Goal: Task Accomplishment & Management: Complete application form

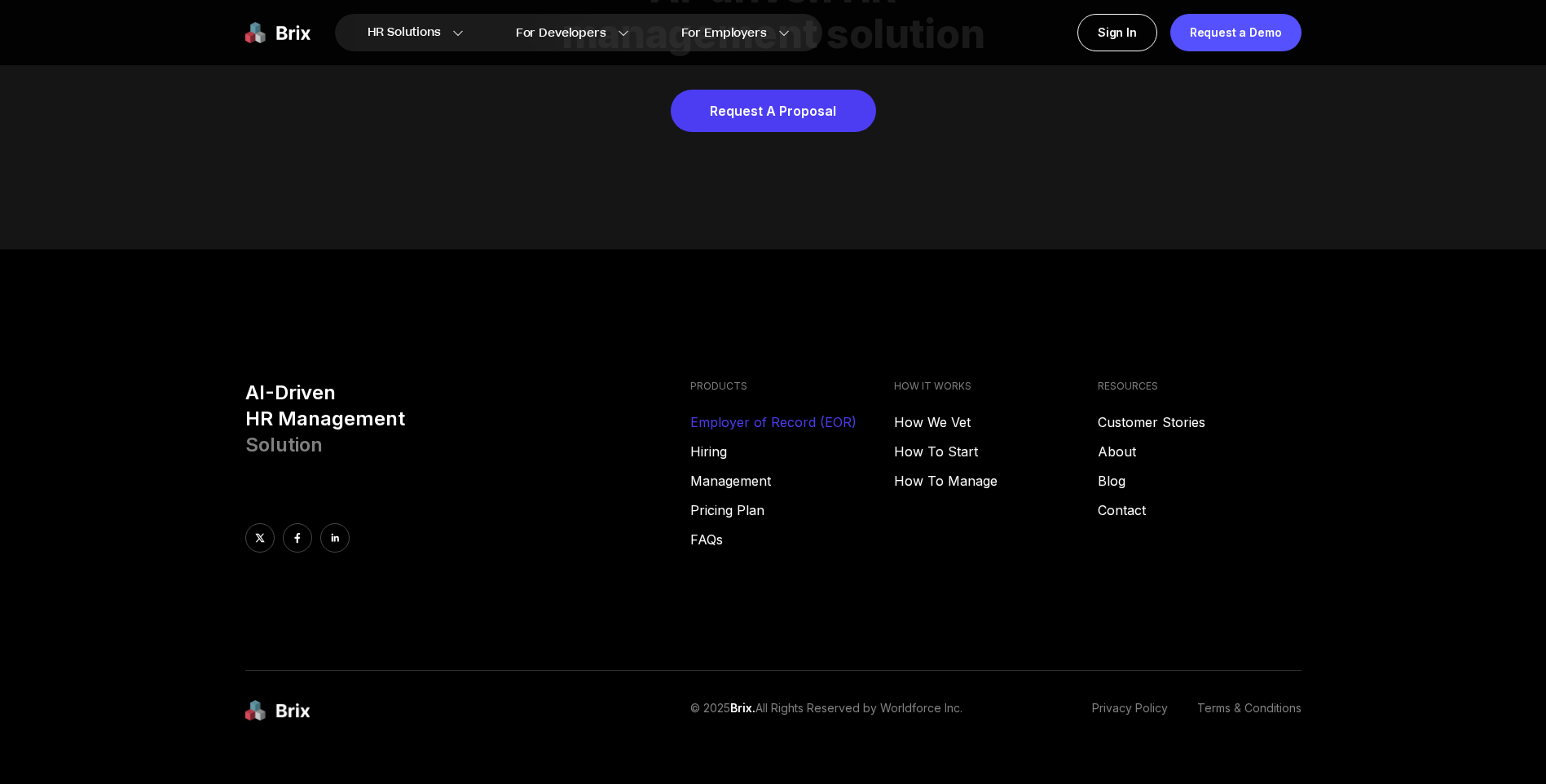
scroll to position [8325, 0]
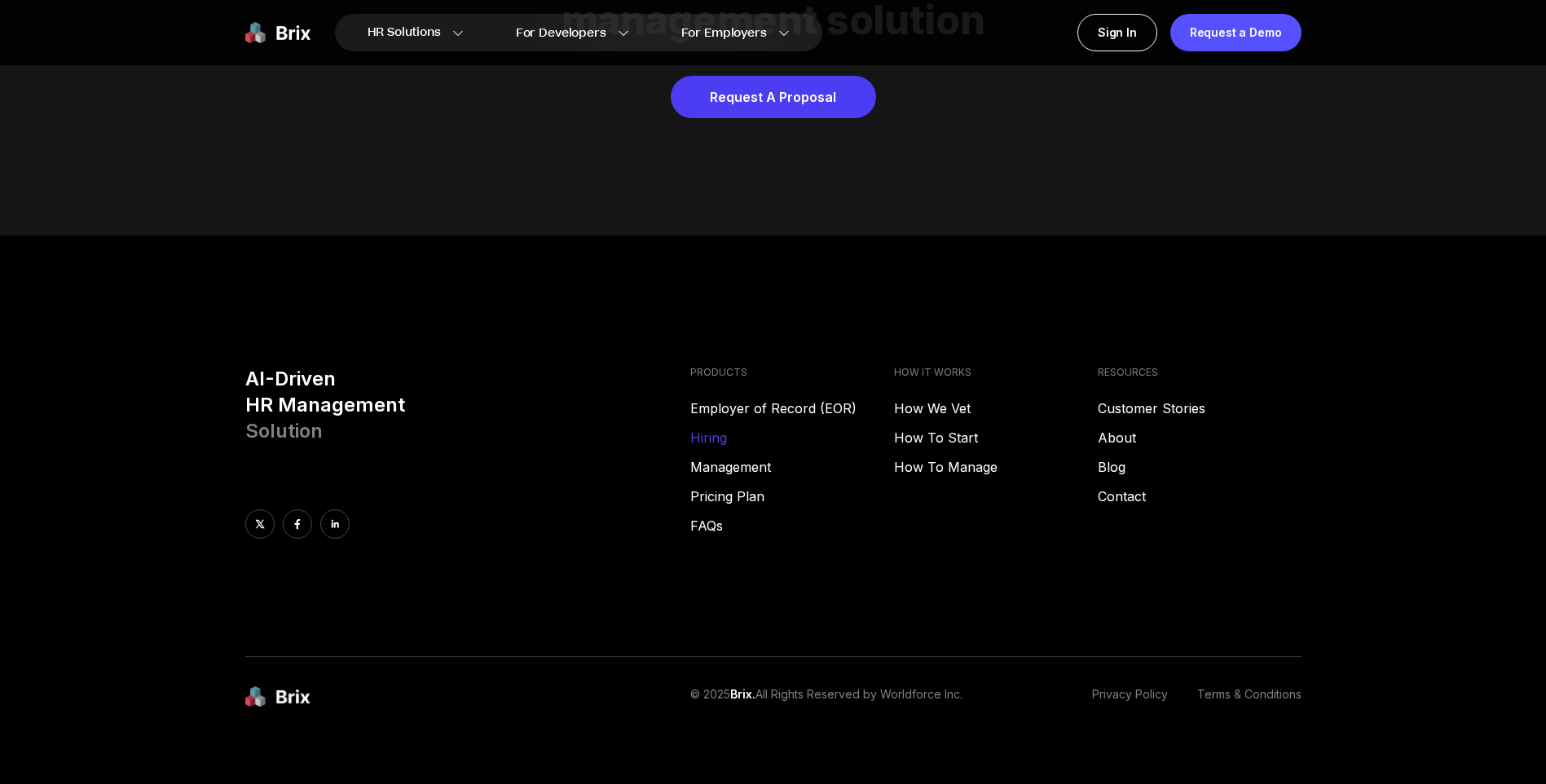
click at [697, 428] on link "Hiring" at bounding box center [792, 437] width 204 height 19
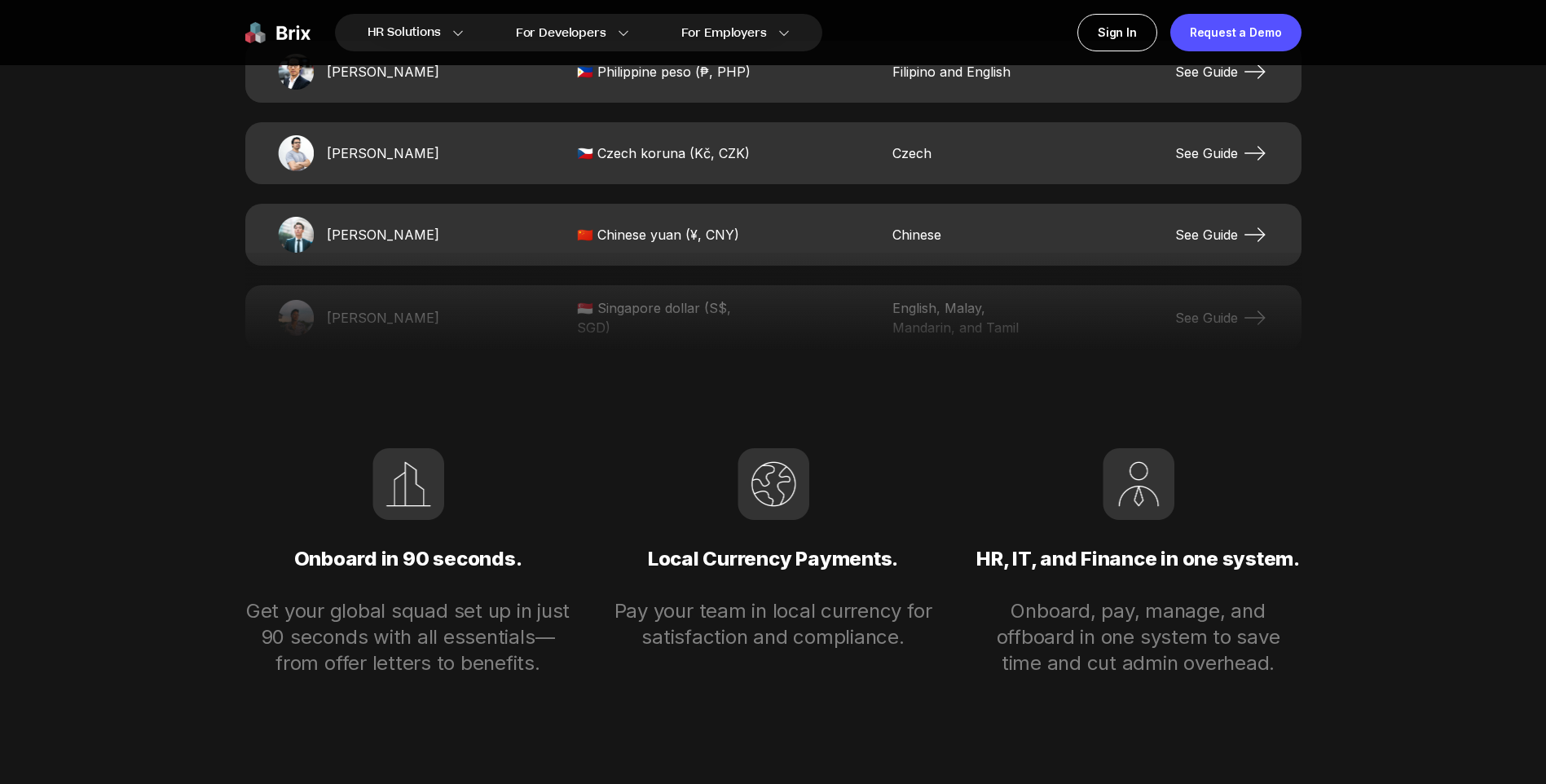
scroll to position [3599, 0]
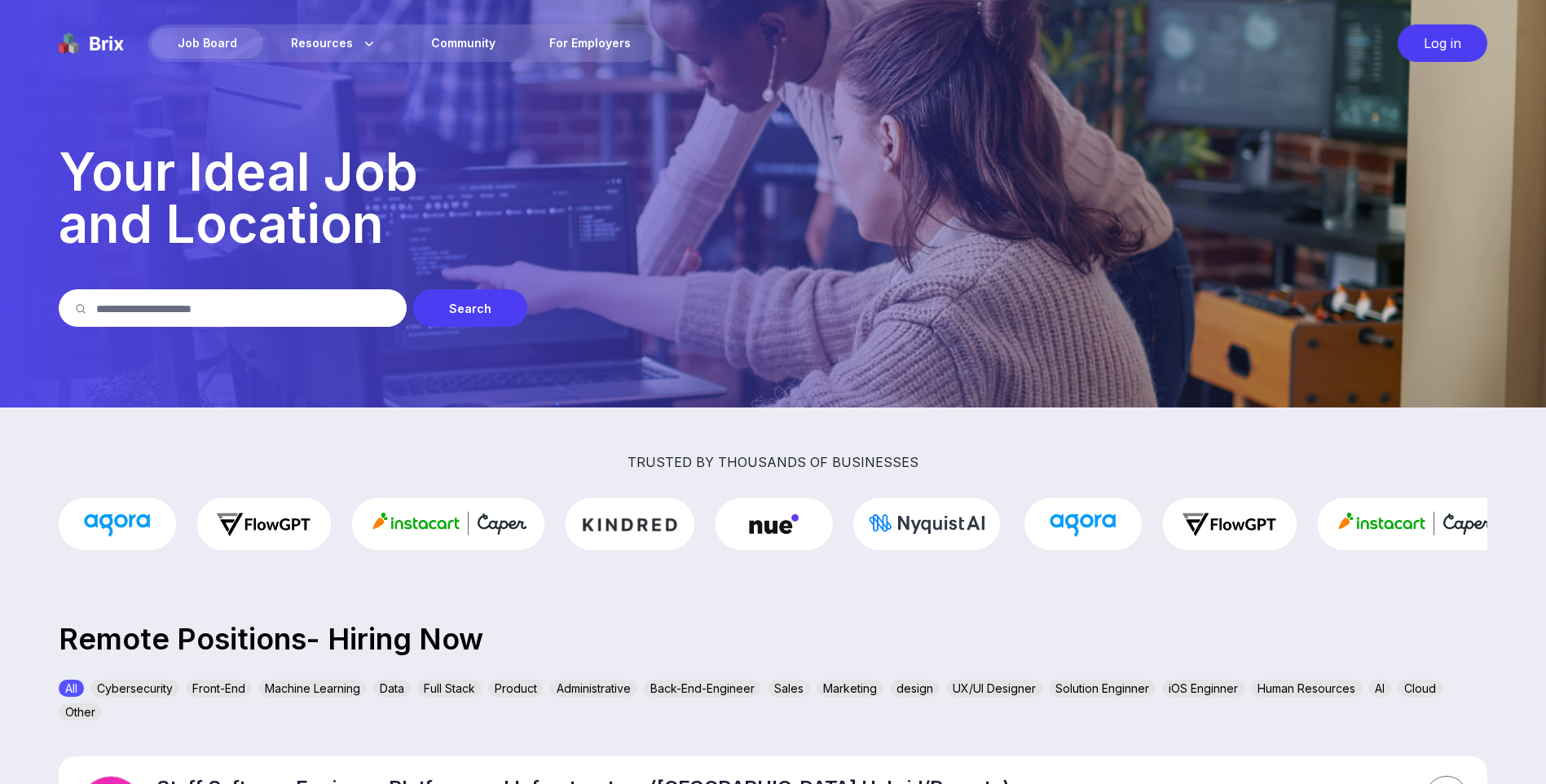
scroll to position [81, 0]
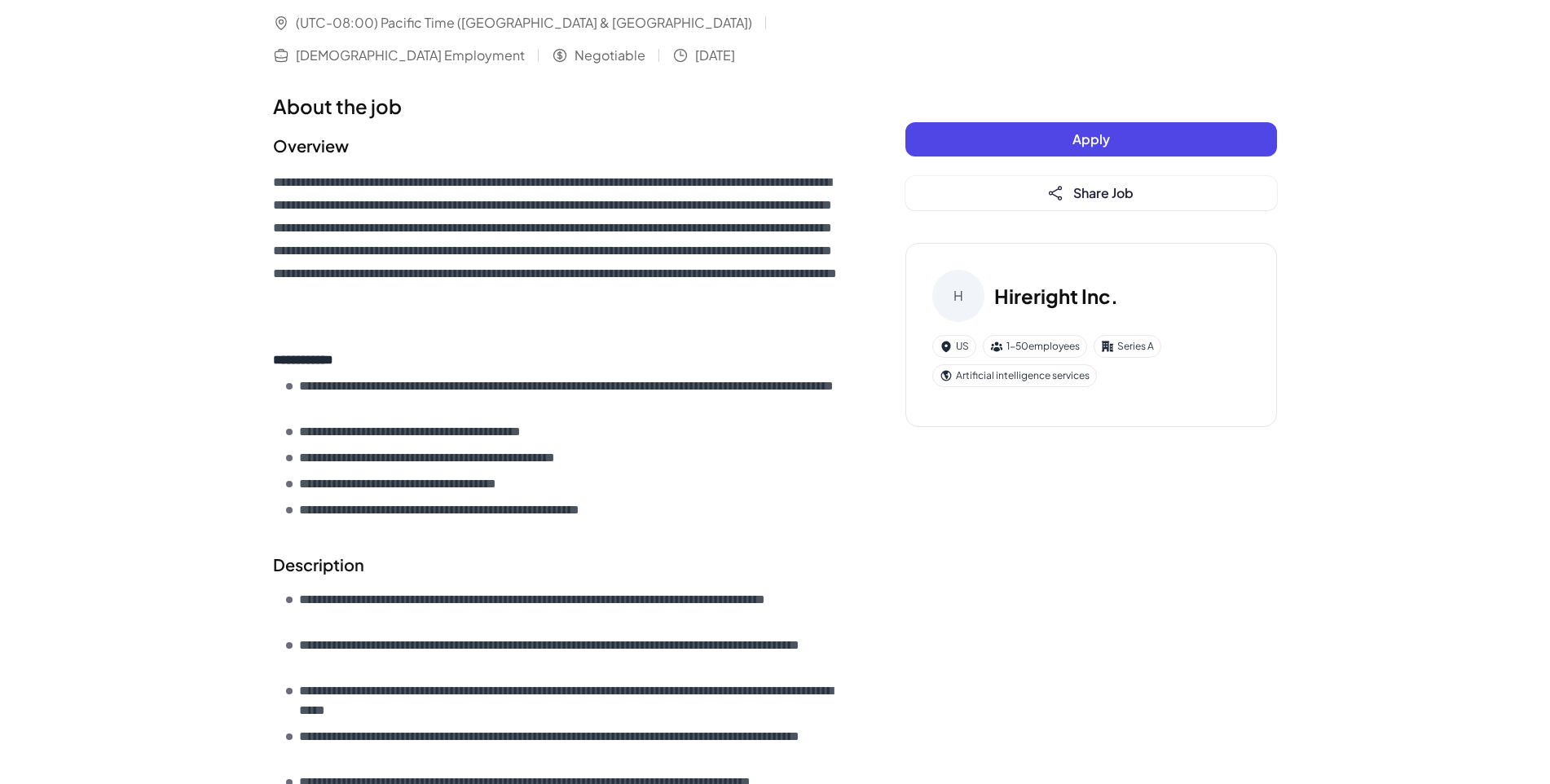
scroll to position [182, 0]
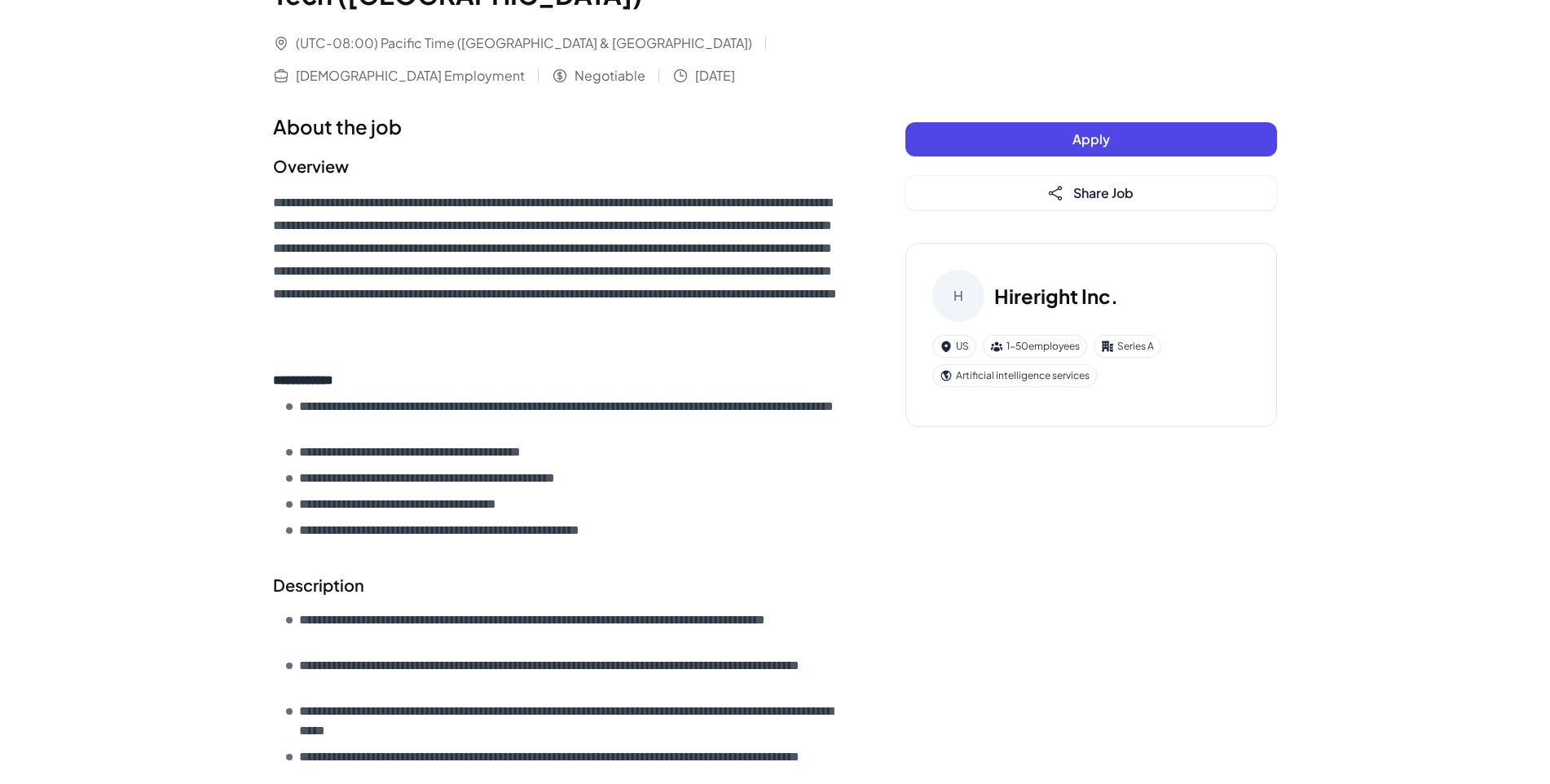
click at [951, 144] on button "Apply" at bounding box center [1091, 140] width 371 height 34
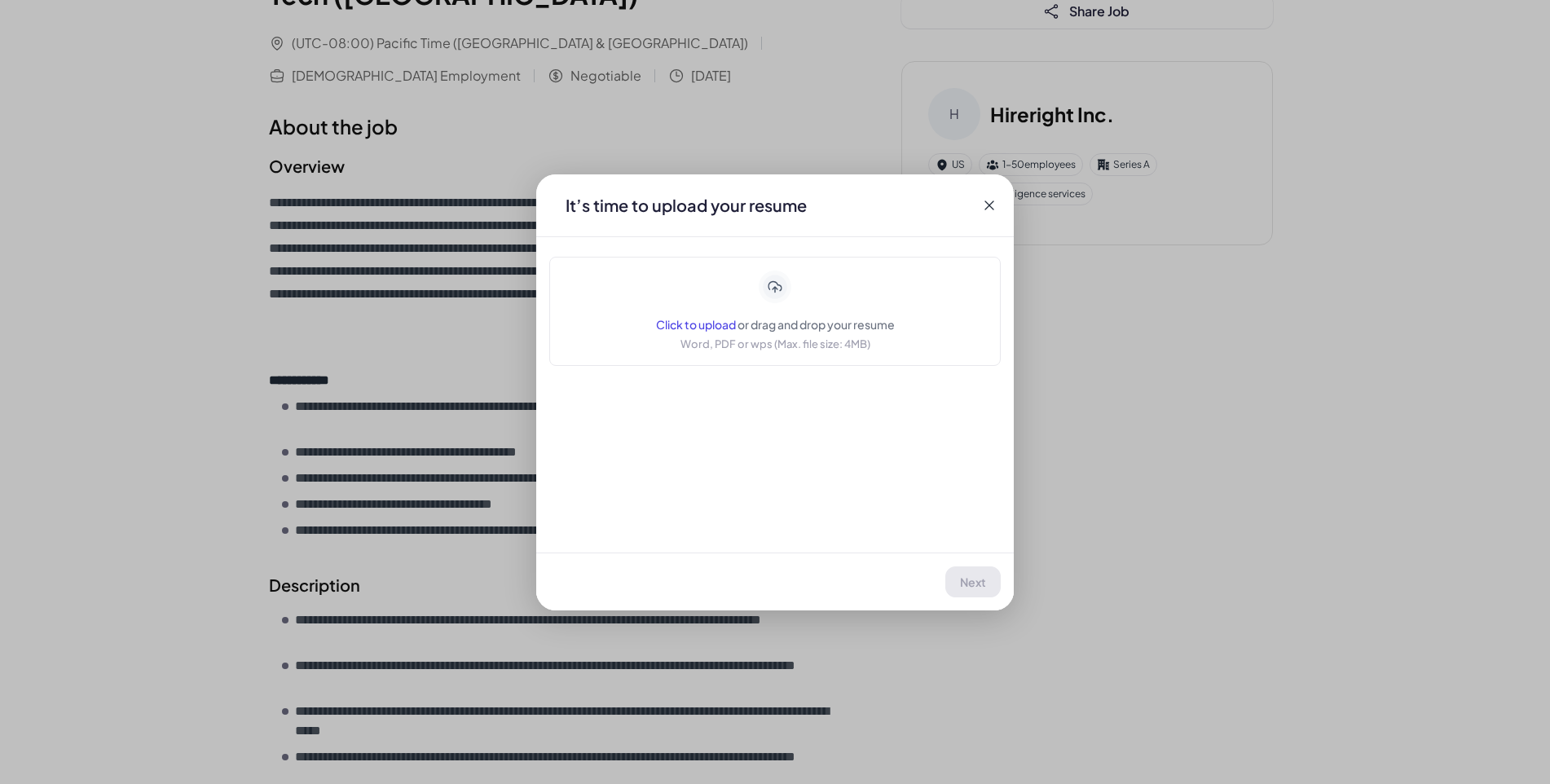
click at [994, 209] on icon at bounding box center [988, 204] width 9 height 9
